Goal: Use online tool/utility

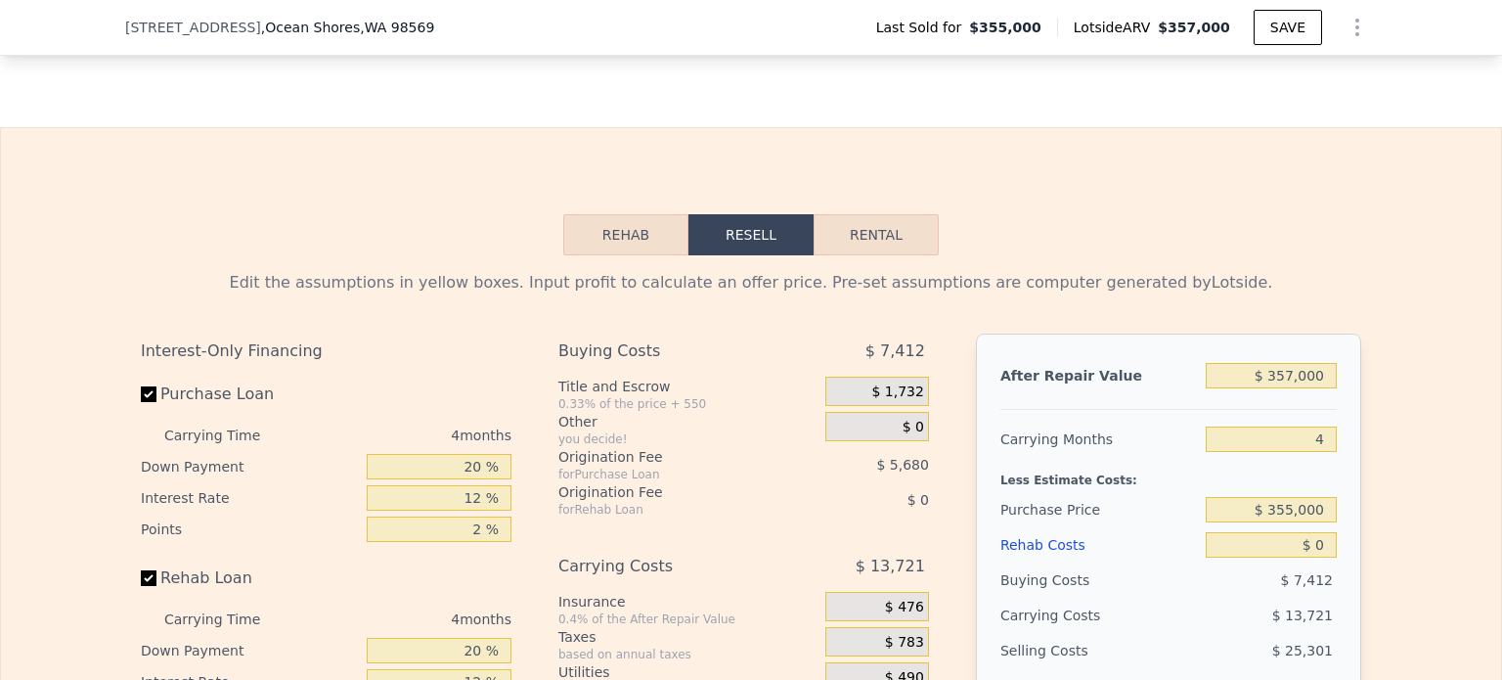
scroll to position [3122, 0]
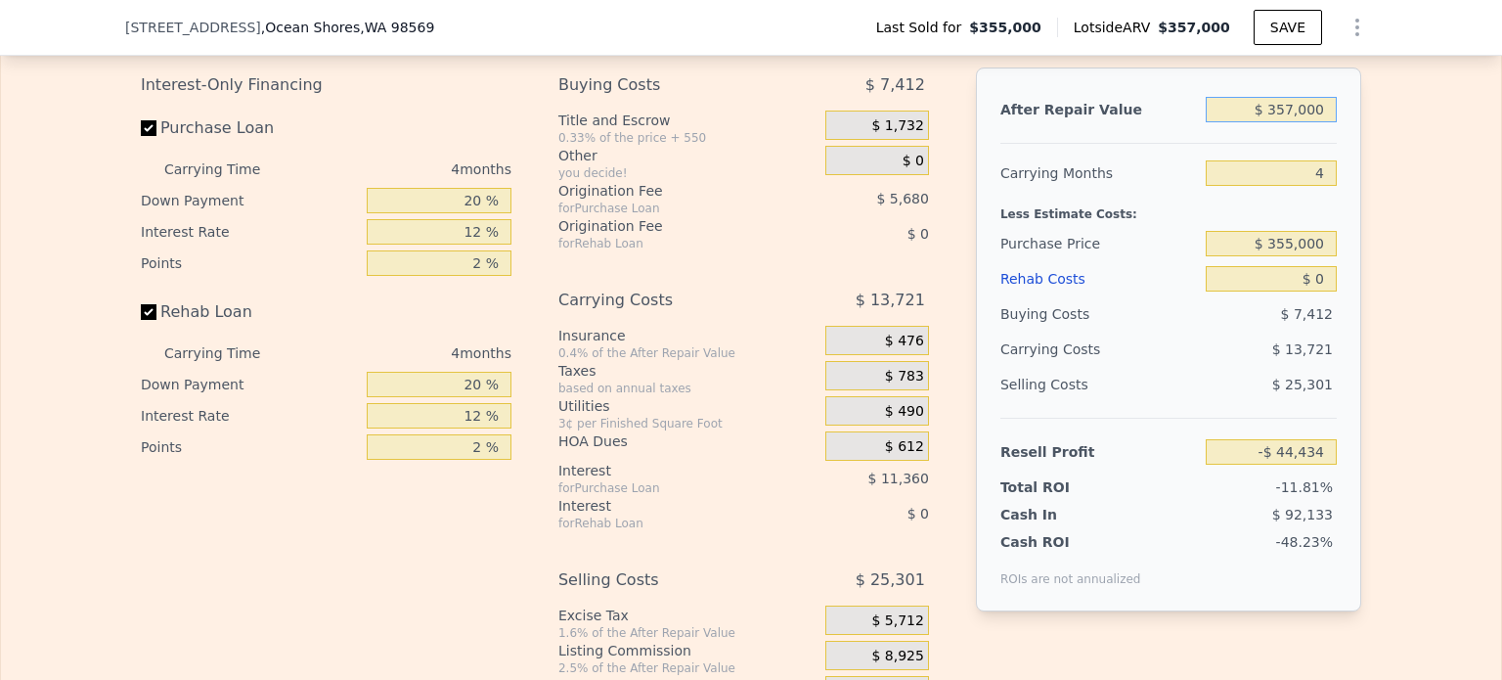
drag, startPoint x: 1267, startPoint y: 131, endPoint x: 1330, endPoint y: 137, distance: 63.8
click at [1330, 137] on div "After Repair Value $ 357,000 Carrying Months 4 Less Estimate Costs: Purchase Pr…" at bounding box center [1168, 339] width 385 height 544
drag, startPoint x: 1273, startPoint y: 137, endPoint x: 1326, endPoint y: 140, distance: 53.9
click at [1326, 122] on input "$ 357,000" at bounding box center [1271, 109] width 131 height 25
type input "$ 3"
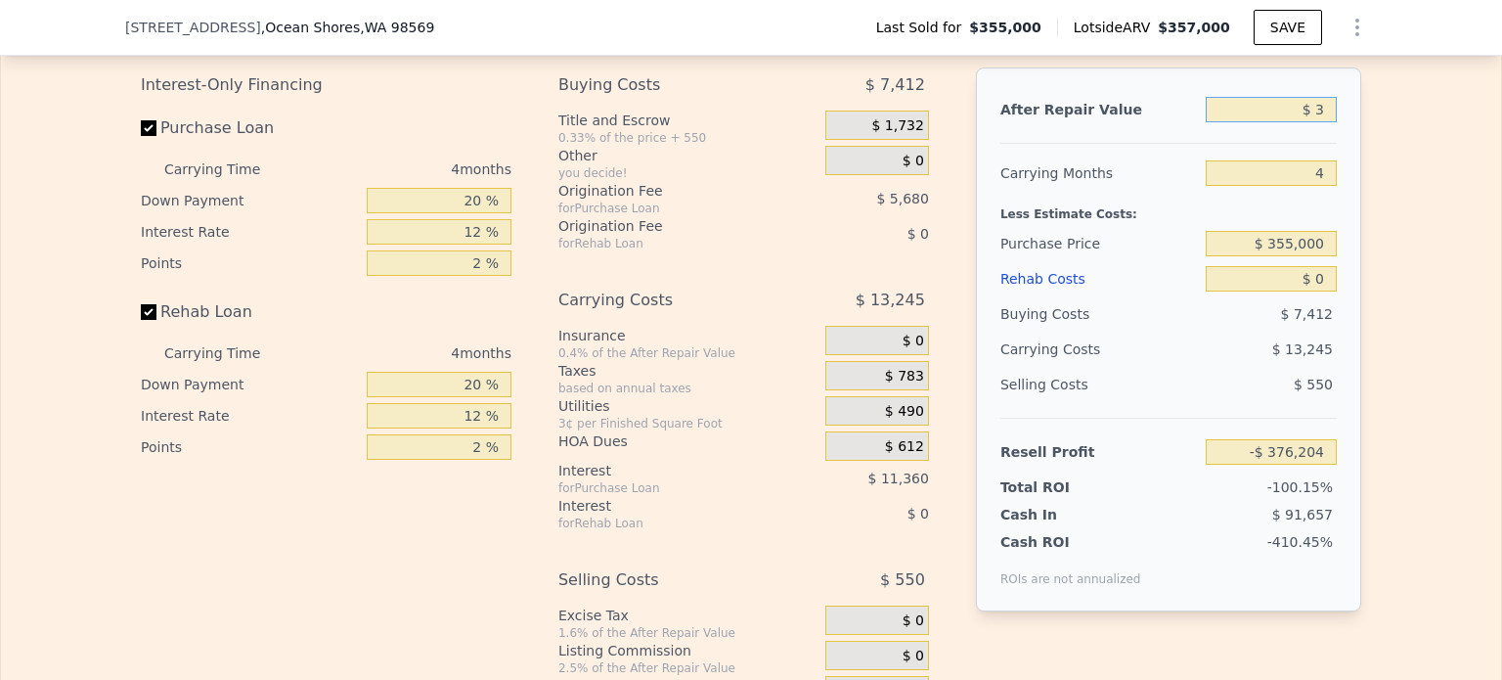
type input "-$ 376,204"
type input "$ 380"
type input "-$ 375,855"
type input "$ 3,800"
type input "-$ 372,676"
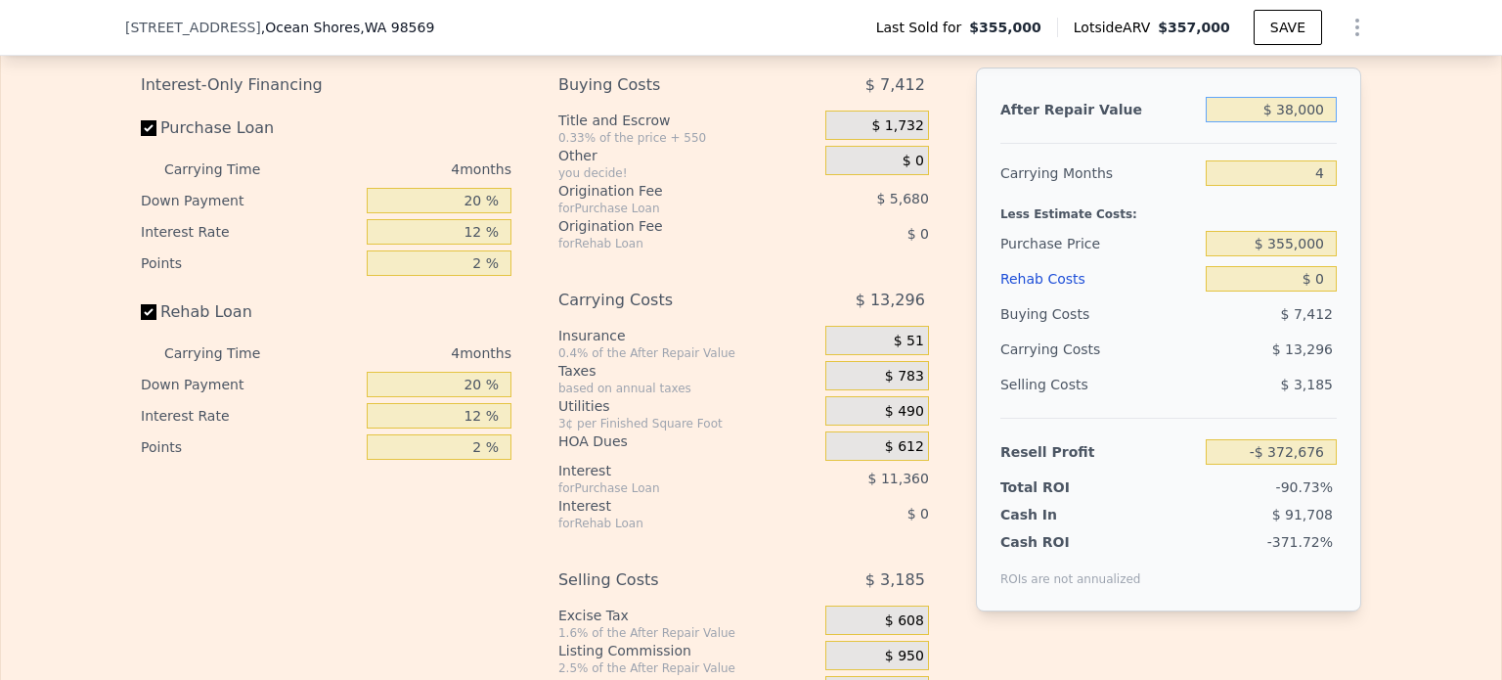
type input "$ 380,000"
type input "-$ 23,059"
type input "$ 380,000"
click at [1365, 223] on div "Edit the assumptions in yellow boxes. Input profit to calculate an offer price.…" at bounding box center [751, 367] width 1252 height 757
drag, startPoint x: 1311, startPoint y: 197, endPoint x: 1324, endPoint y: 200, distance: 14.0
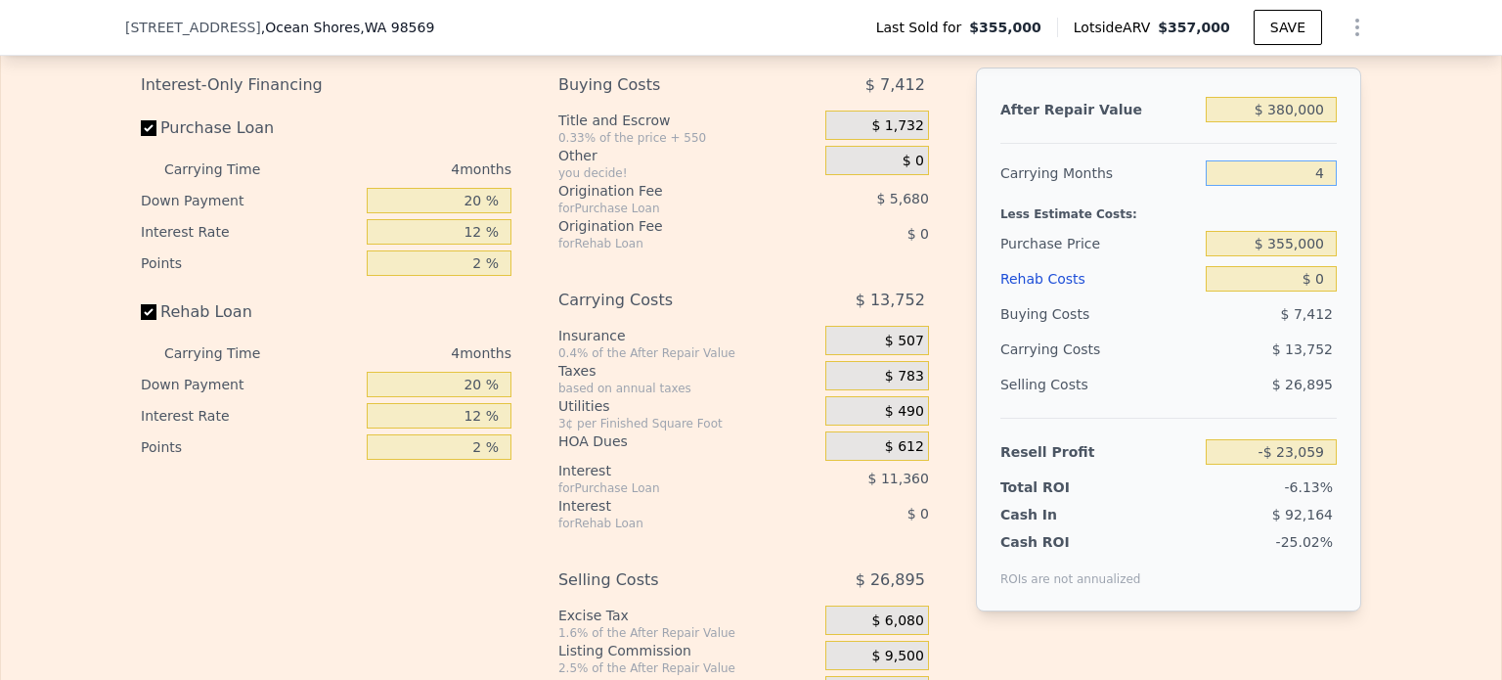
click at [1323, 186] on input "4" at bounding box center [1271, 172] width 131 height 25
type input "6"
type input "-$ 29,935"
type input "6"
click at [1363, 214] on div "Edit the assumptions in yellow boxes. Input profit to calculate an offer price.…" at bounding box center [751, 367] width 1252 height 757
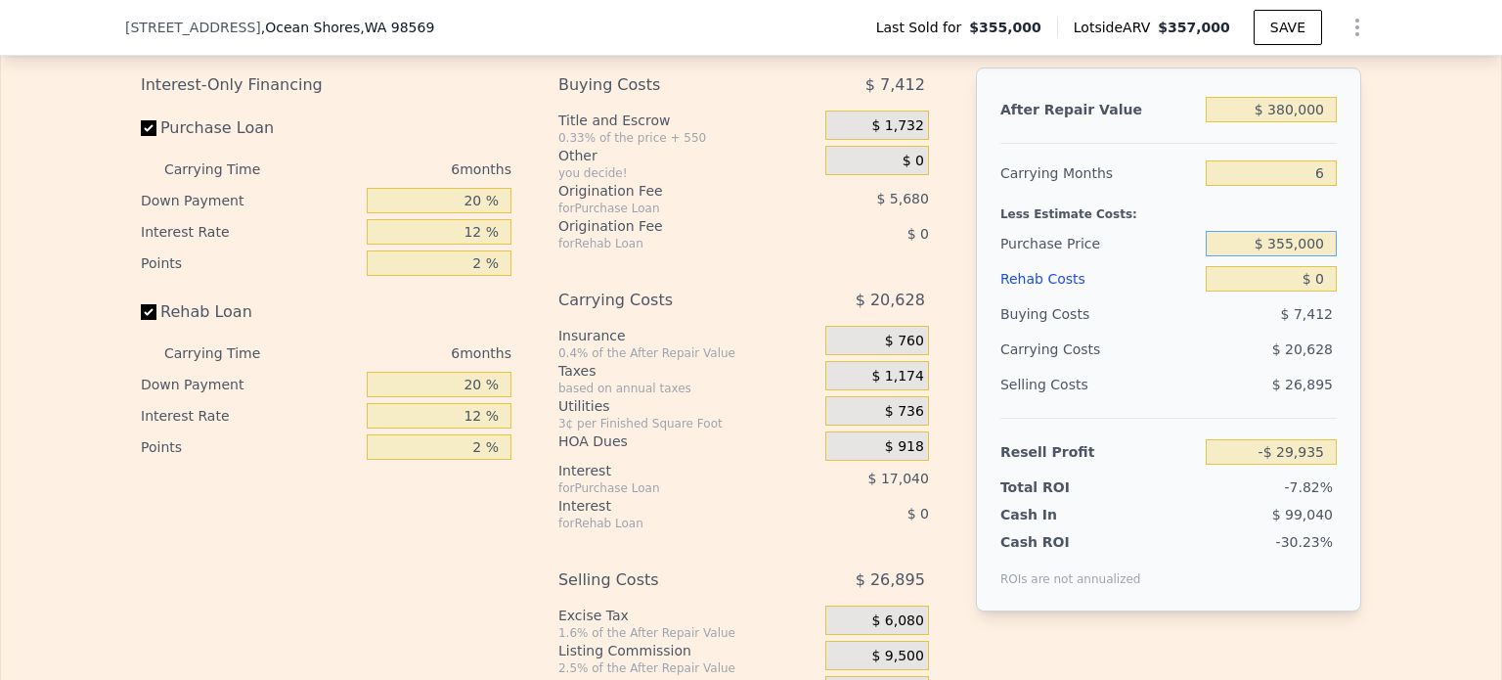
drag, startPoint x: 1267, startPoint y: 269, endPoint x: 1397, endPoint y: 290, distance: 131.9
click at [1397, 290] on div "Edit the assumptions in yellow boxes. Input profit to calculate an offer price.…" at bounding box center [751, 367] width 1500 height 757
click at [1289, 261] on div "$ 355,000" at bounding box center [1271, 243] width 131 height 35
drag, startPoint x: 1272, startPoint y: 268, endPoint x: 1352, endPoint y: 269, distance: 80.2
click at [1352, 269] on div "After Repair Value $ 380,000 Carrying Months 6 Less Estimate Costs: Purchase Pr…" at bounding box center [1168, 339] width 385 height 544
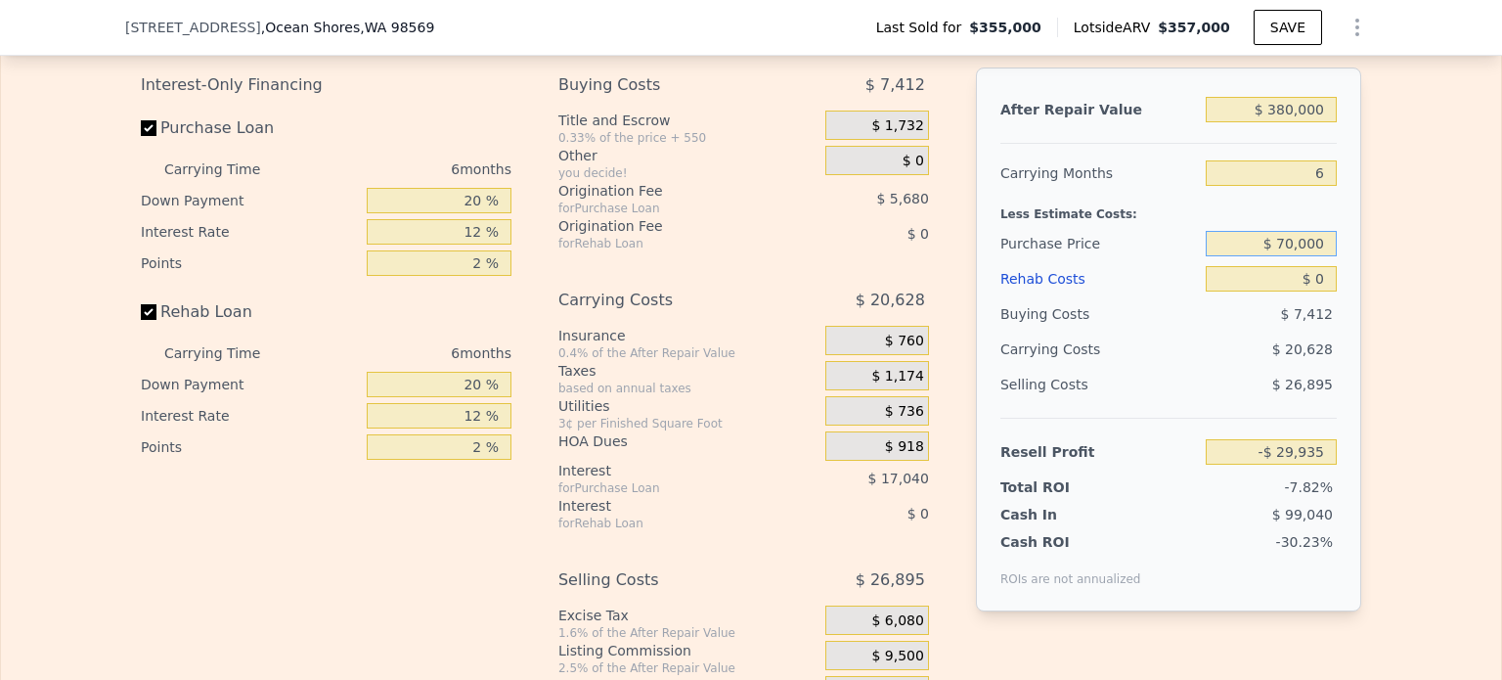
type input "$ 70,000"
click at [1365, 269] on div "Edit the assumptions in yellow boxes. Input profit to calculate an offer price.…" at bounding box center [751, 367] width 1252 height 757
type input "$ 274,254"
drag, startPoint x: 1308, startPoint y: 297, endPoint x: 1339, endPoint y: 296, distance: 31.3
click at [1337, 297] on div "After Repair Value $ 380,000 Carrying Months 6 Less Estimate Costs: Purchase Pr…" at bounding box center [1168, 339] width 385 height 544
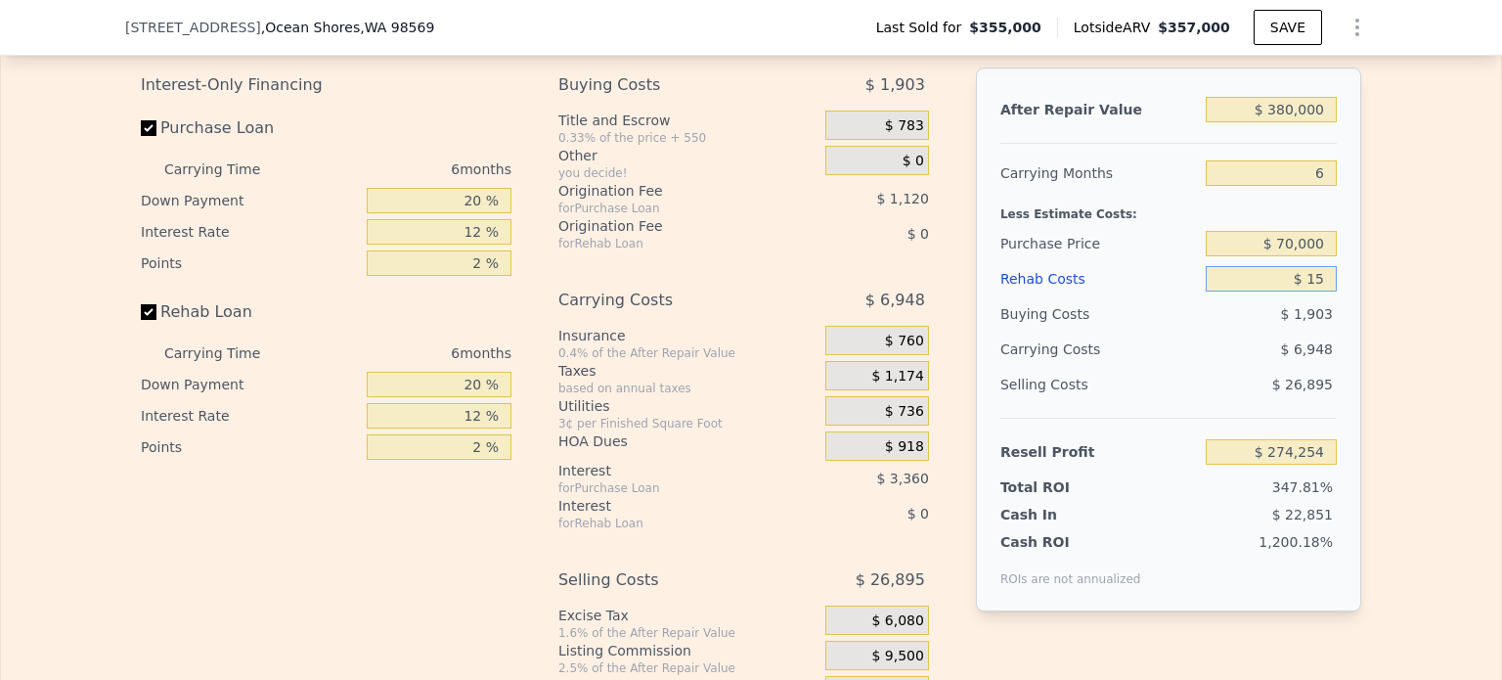
type input "$ 150"
type input "$ 274,096"
type input "$ 1,500"
type input "$ 272,658"
type input "$ 150,000"
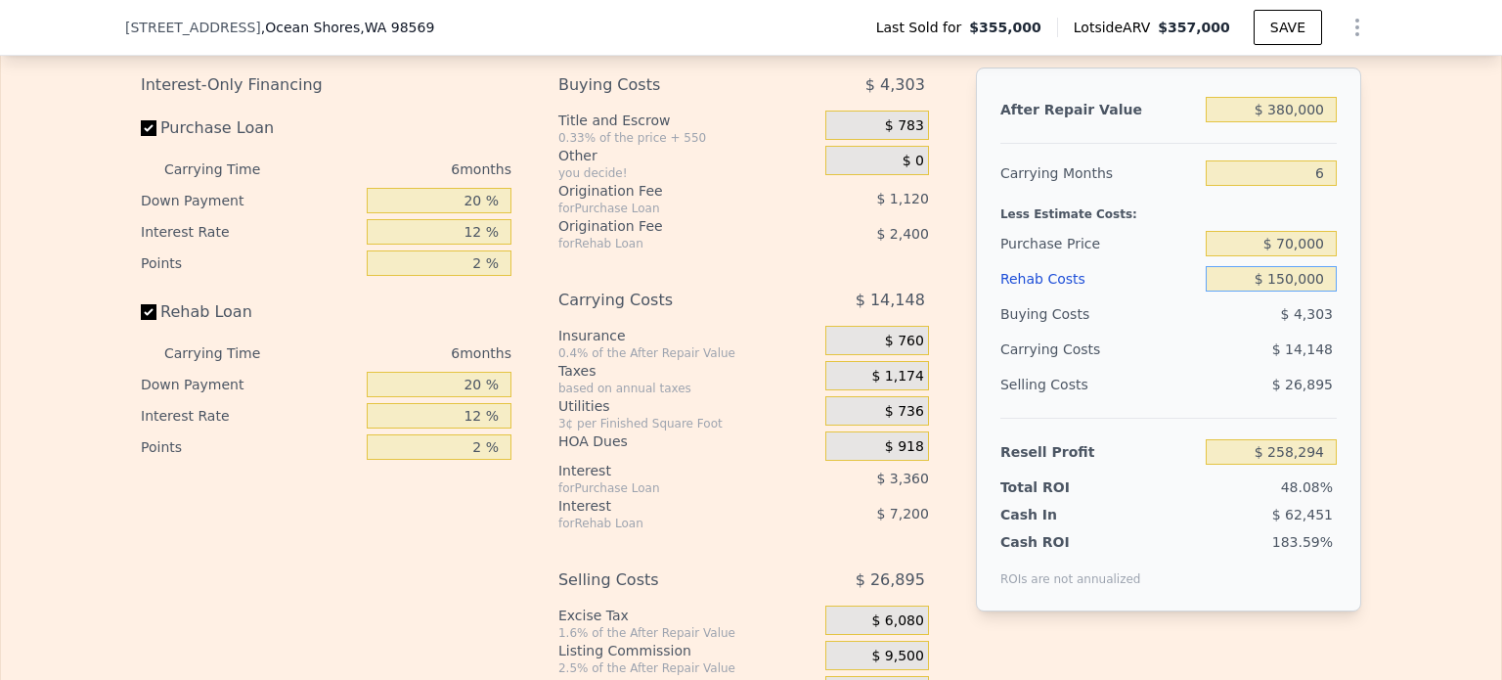
type input "$ 114,654"
drag, startPoint x: 1280, startPoint y: 300, endPoint x: 1368, endPoint y: 312, distance: 88.8
click at [1368, 312] on div "Edit the assumptions in yellow boxes. Input profit to calculate an offer price.…" at bounding box center [751, 367] width 1252 height 757
type input "$ 170"
type input "$ 274,075"
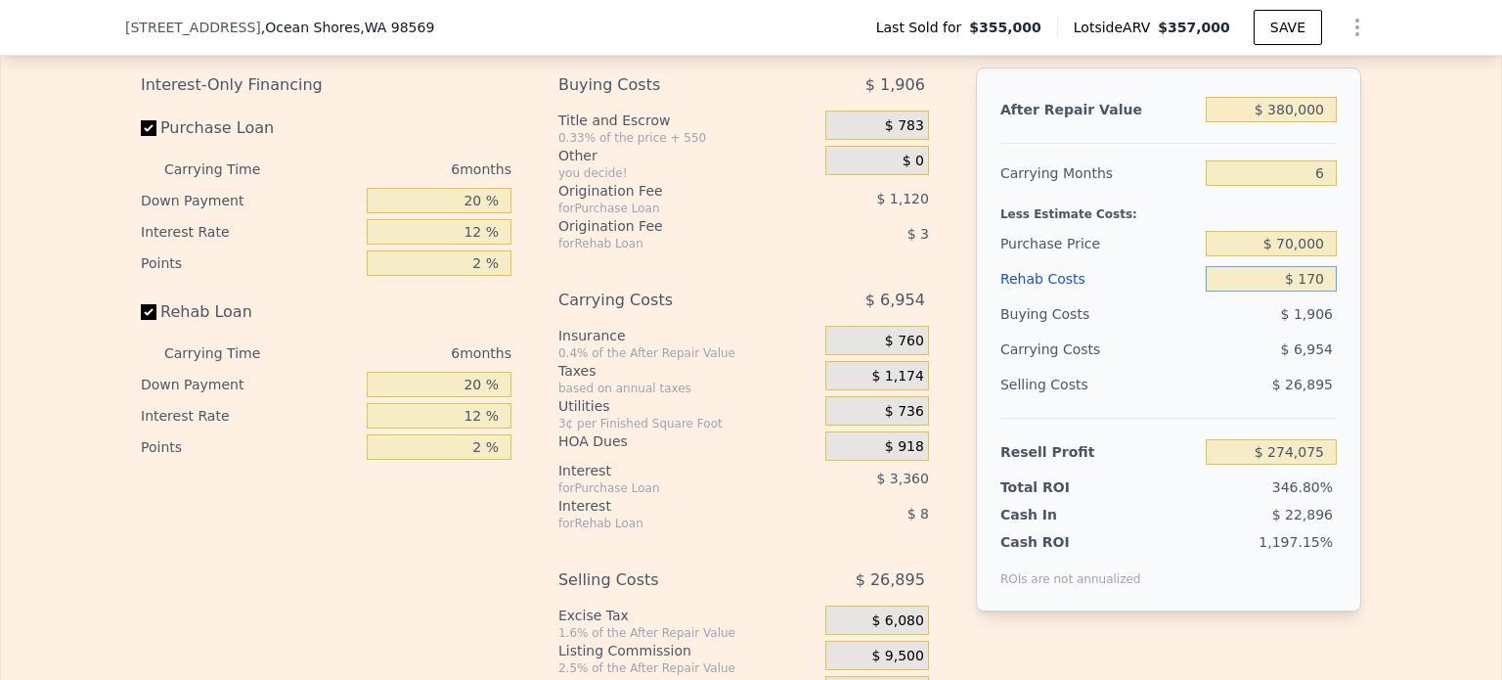
type input "$ 1,700"
type input "$ 272,443"
type input "$ 170,000"
type input "$ 93,374"
type input "$ 170,000"
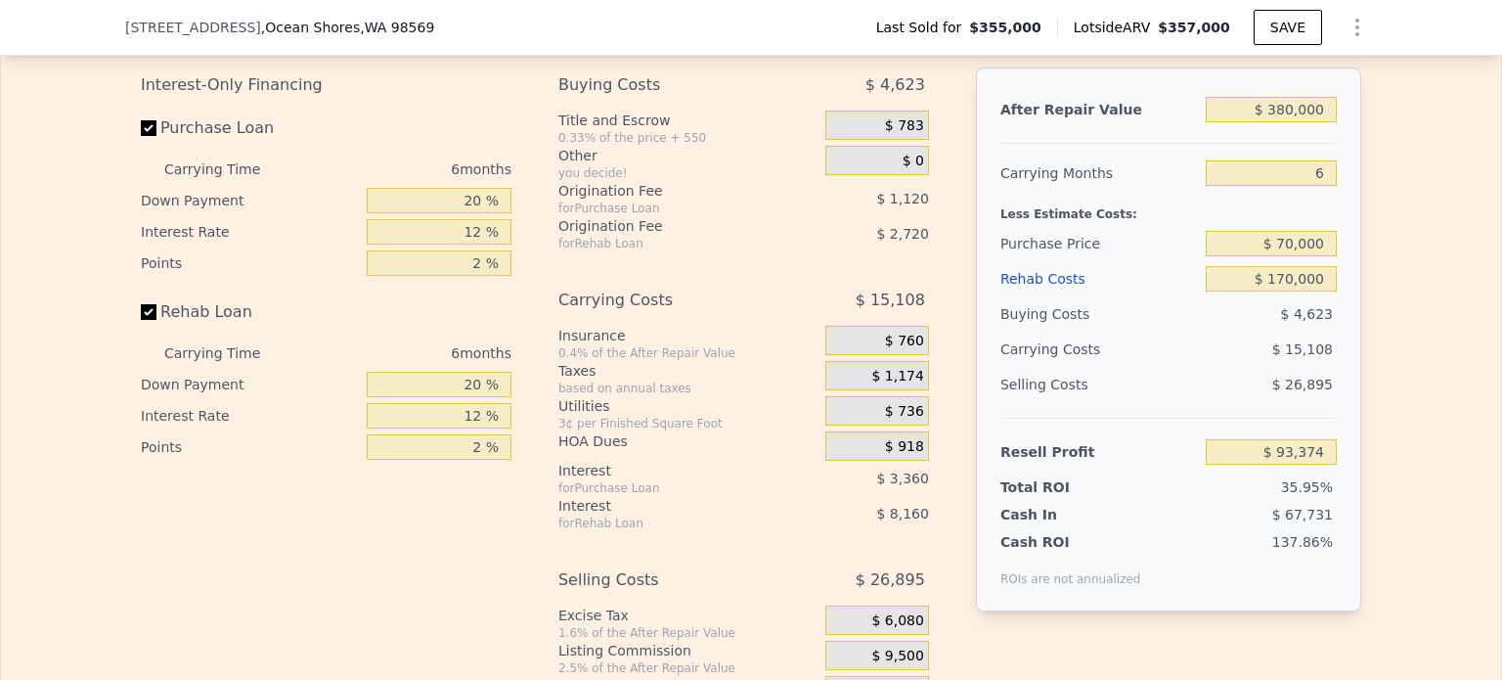
click at [1368, 312] on div "Edit the assumptions in yellow boxes. Input profit to calculate an offer price.…" at bounding box center [751, 367] width 1252 height 757
drag, startPoint x: 1274, startPoint y: 132, endPoint x: 1387, endPoint y: 141, distance: 112.8
click at [1387, 142] on div "Edit the assumptions in yellow boxes. Input profit to calculate an offer price.…" at bounding box center [751, 367] width 1500 height 757
type input "$ 350"
type input "-$ 259,197"
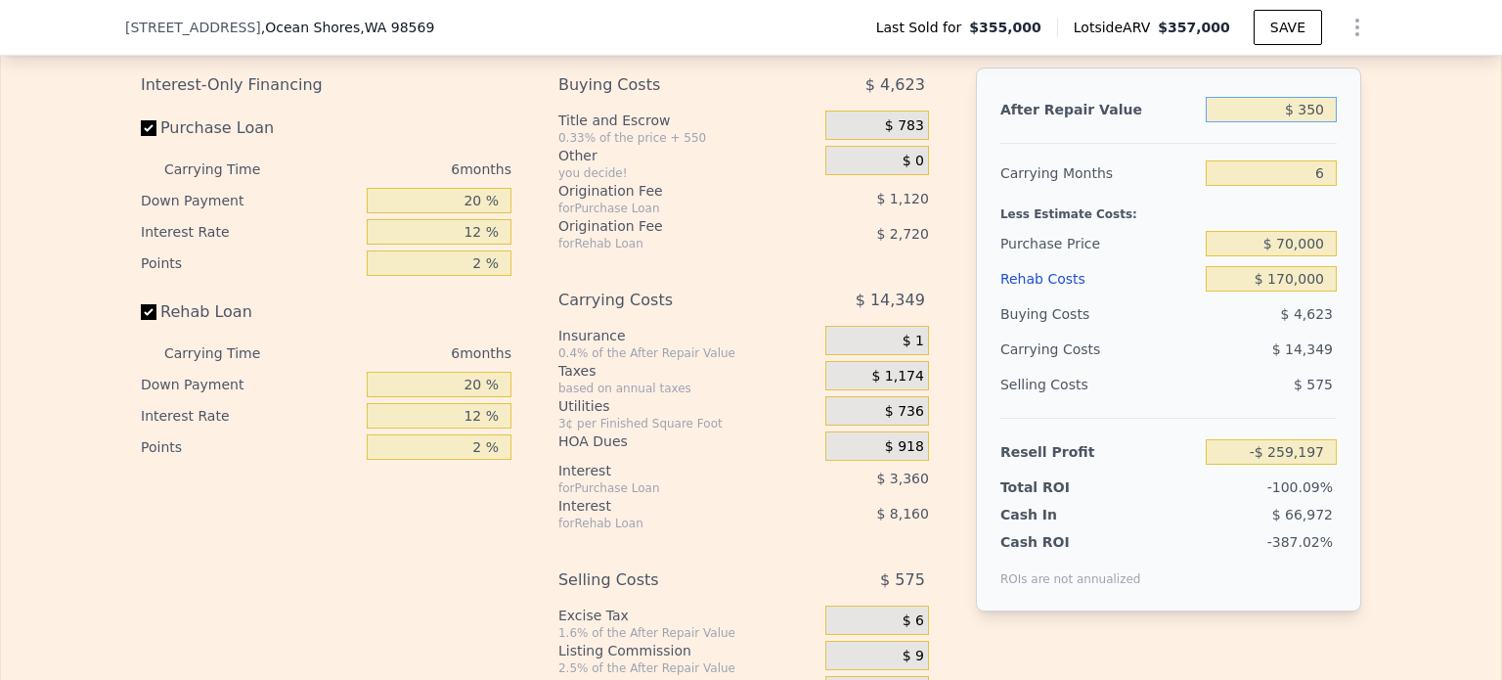
type input "$ 3,500"
type input "-$ 256,272"
type input "$ 350,000"
type input "$ 65,513"
type input "$ 350,000"
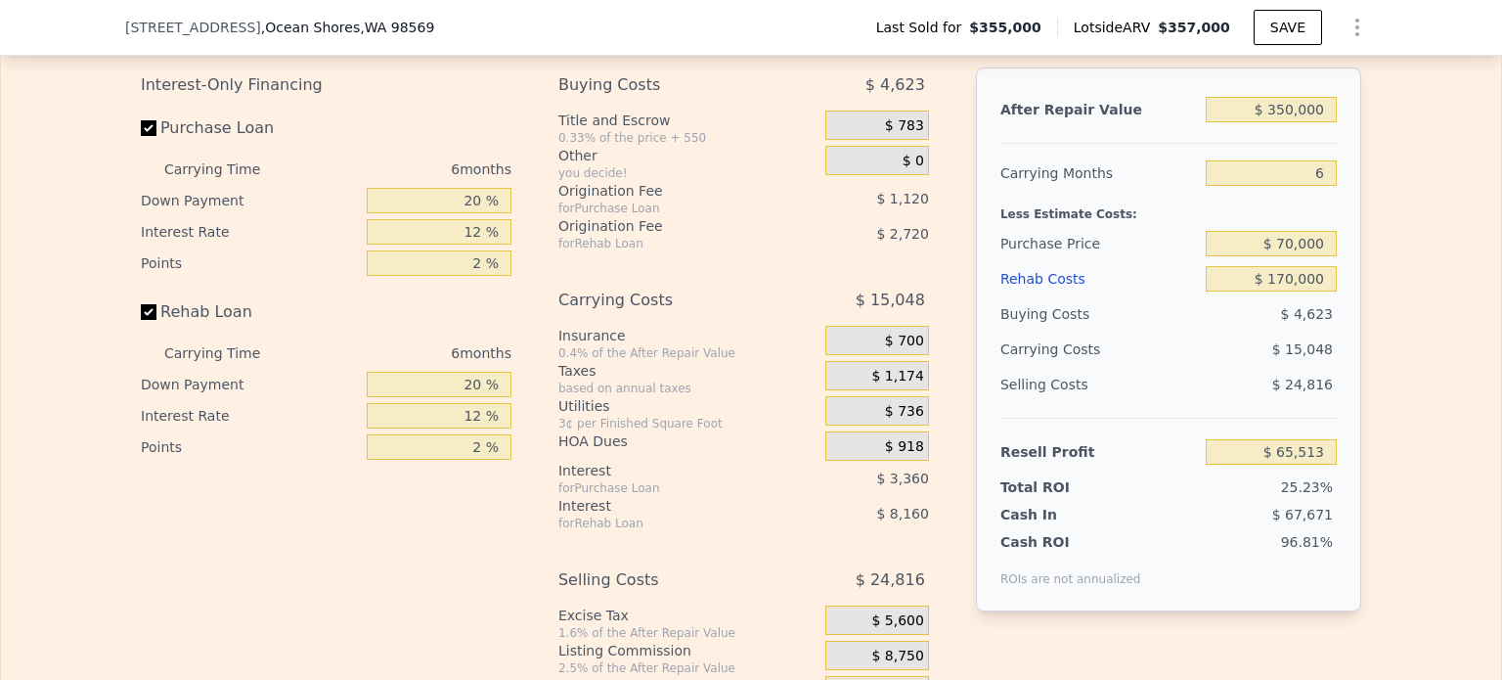
click at [1391, 264] on div "Edit the assumptions in yellow boxes. Input profit to calculate an offer price.…" at bounding box center [751, 367] width 1500 height 757
drag, startPoint x: 1280, startPoint y: 300, endPoint x: 1363, endPoint y: 311, distance: 83.8
click at [1362, 309] on div "Edit the assumptions in yellow boxes. Input profit to calculate an offer price.…" at bounding box center [751, 367] width 1252 height 757
type input "$ 180"
type input "$ 246,204"
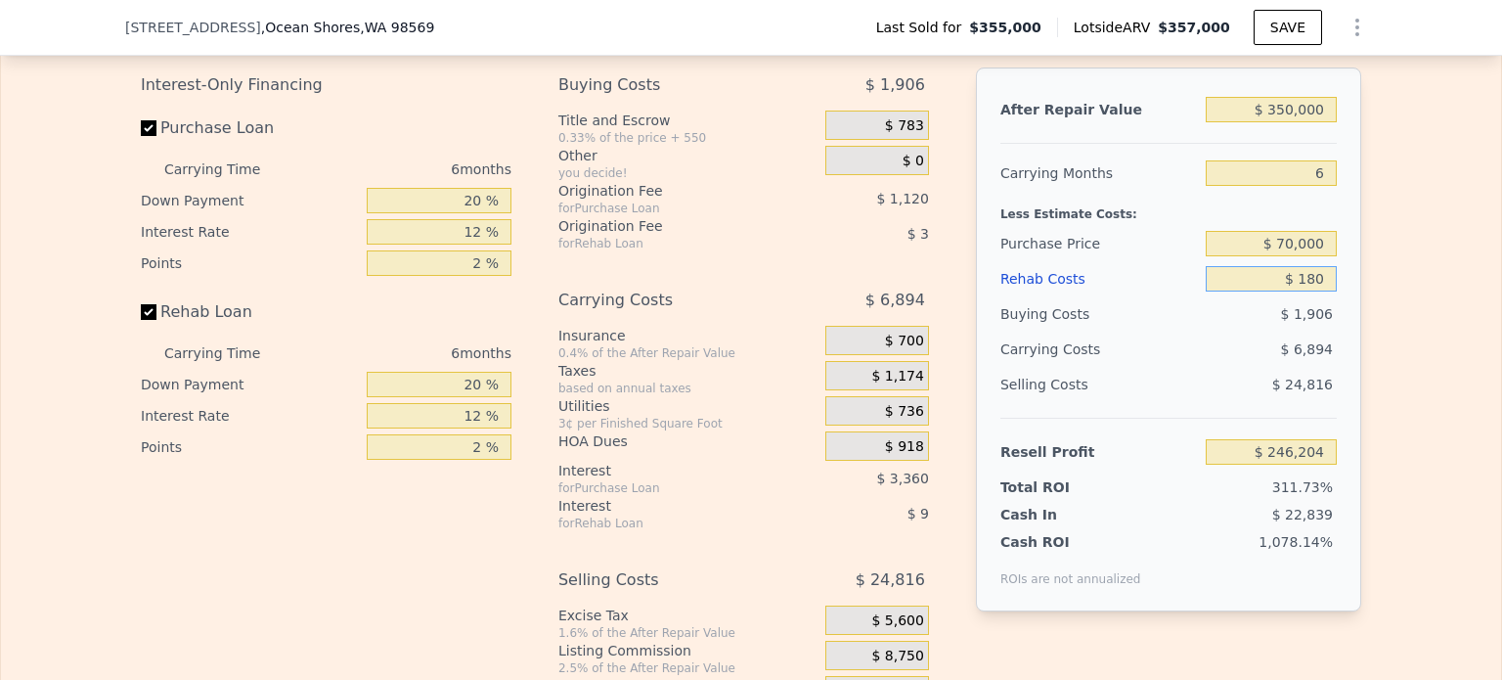
type input "$ 1,800"
type input "$ 244,480"
type input "$ 18,000"
type input "$ 227,241"
type input "$ 180,000"
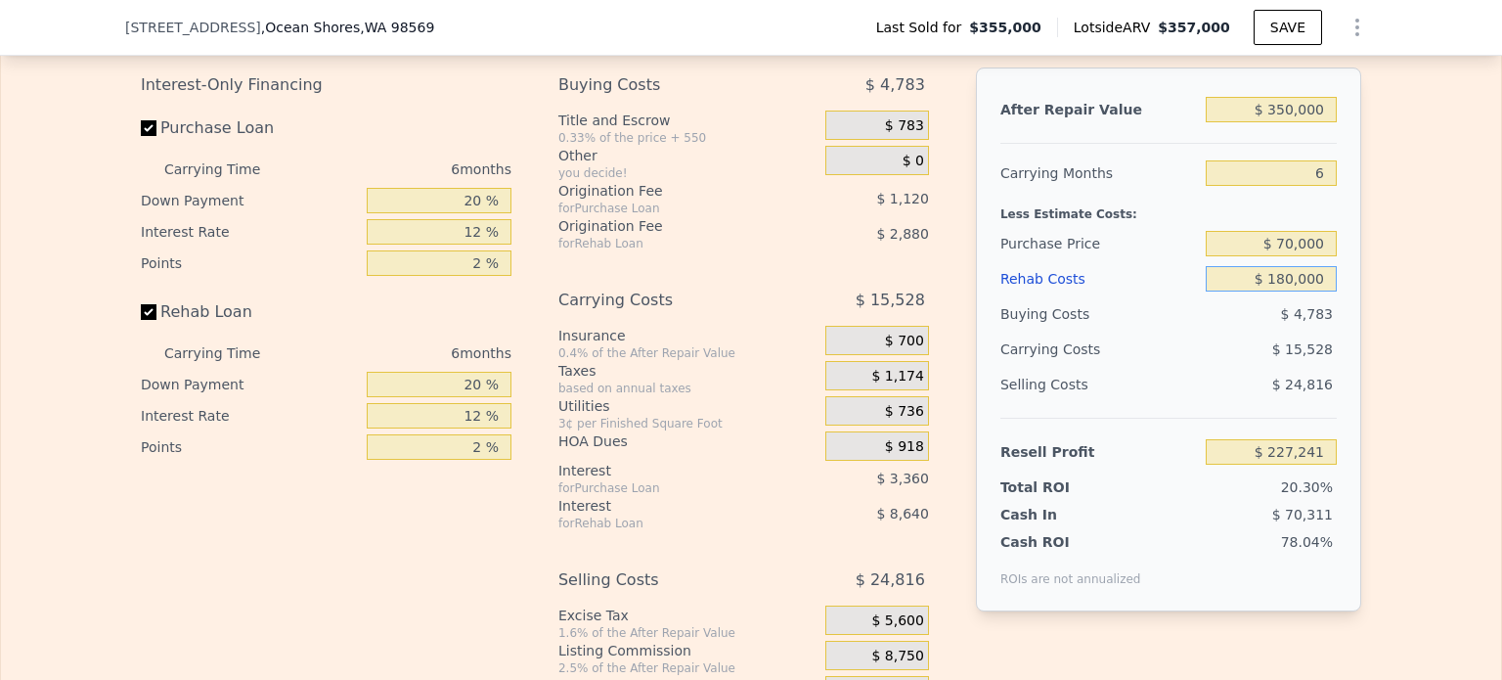
type input "$ 54,873"
type input "$ 180,000"
click at [1403, 343] on div "Edit the assumptions in yellow boxes. Input profit to calculate an offer price.…" at bounding box center [751, 367] width 1500 height 757
drag, startPoint x: 1313, startPoint y: 195, endPoint x: 1337, endPoint y: 197, distance: 24.5
click at [1334, 196] on div "After Repair Value $ 350,000 Carrying Months 6 Less Estimate Costs: Purchase Pr…" at bounding box center [1168, 339] width 385 height 544
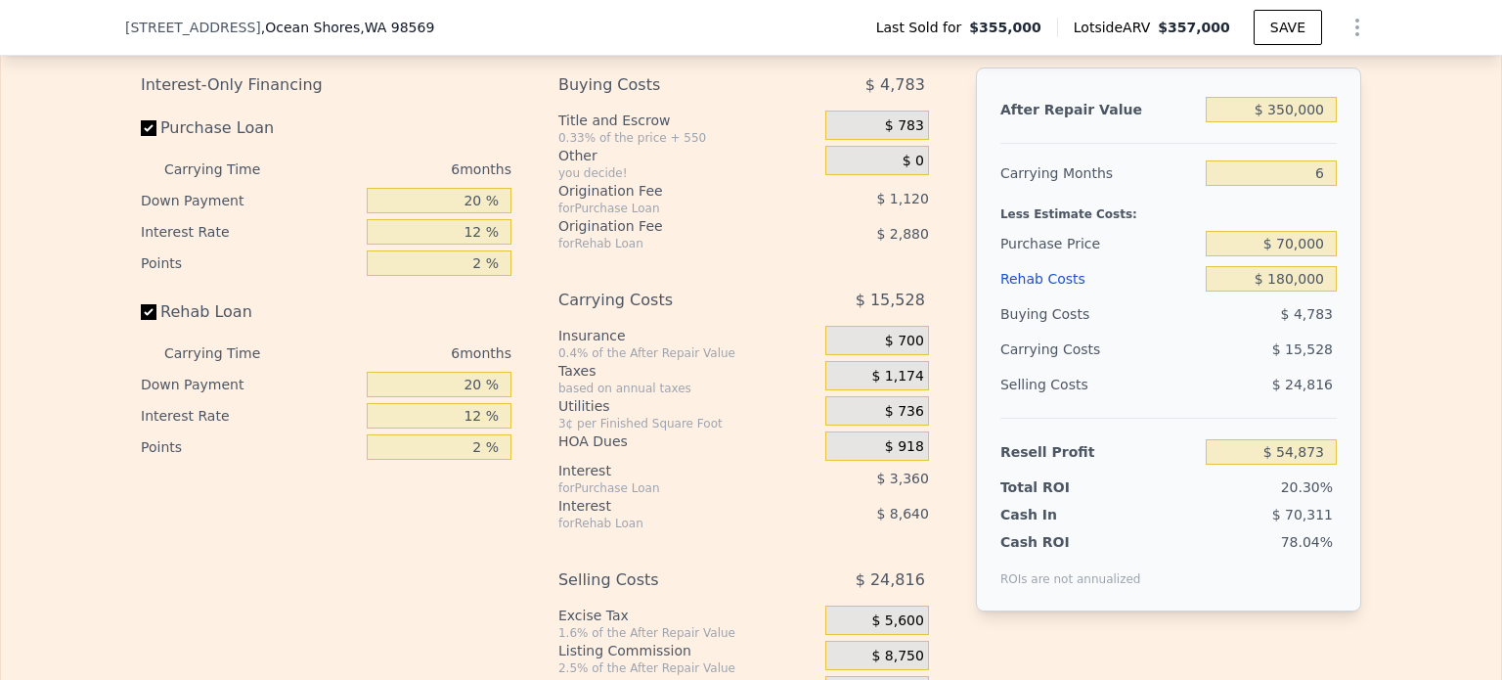
click at [1370, 226] on div "Edit the assumptions in yellow boxes. Input profit to calculate an offer price.…" at bounding box center [751, 367] width 1500 height 757
